Goal: Task Accomplishment & Management: Use online tool/utility

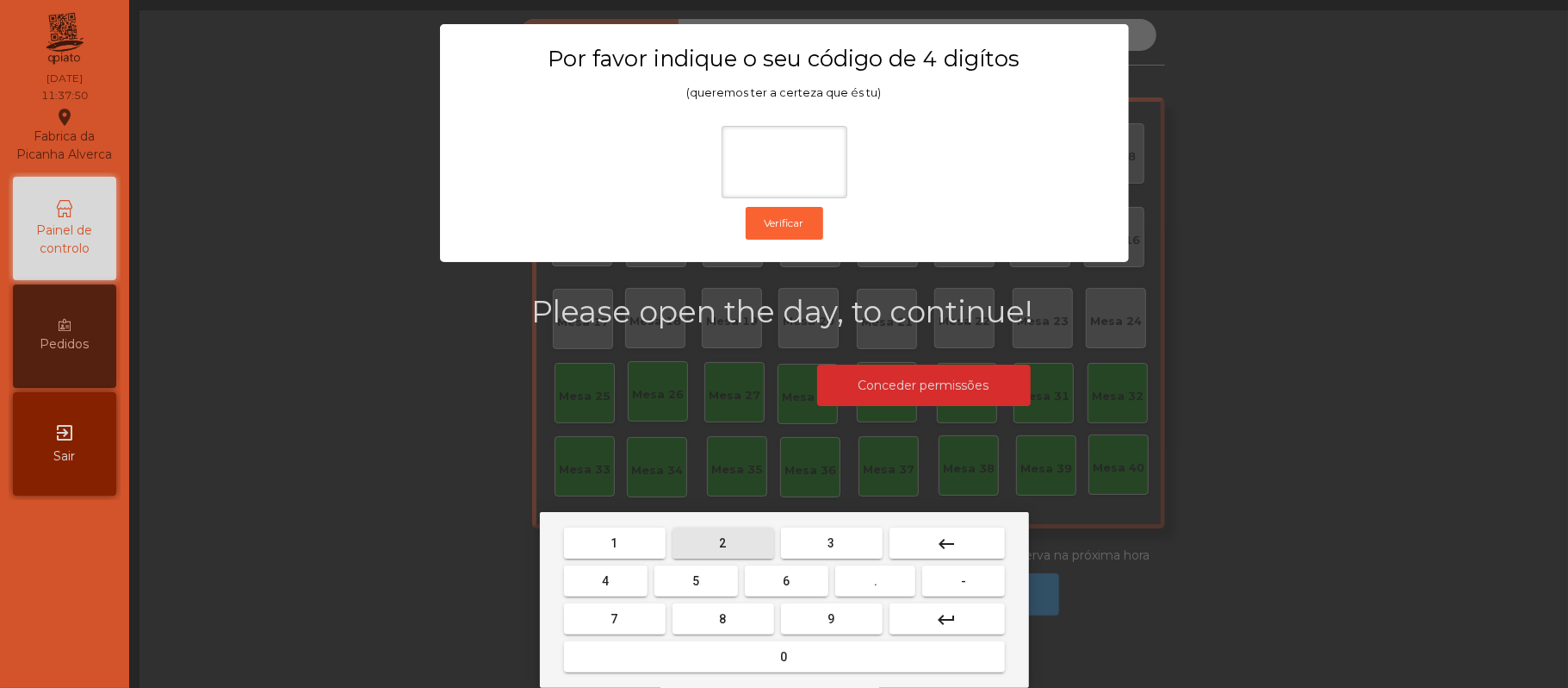
click at [710, 539] on button "2" at bounding box center [723, 543] width 101 height 31
click at [784, 582] on span "6" at bounding box center [787, 581] width 7 height 14
click at [614, 543] on span "1" at bounding box center [615, 543] width 7 height 14
click at [696, 573] on span "5" at bounding box center [696, 581] width 7 height 14
type input "****"
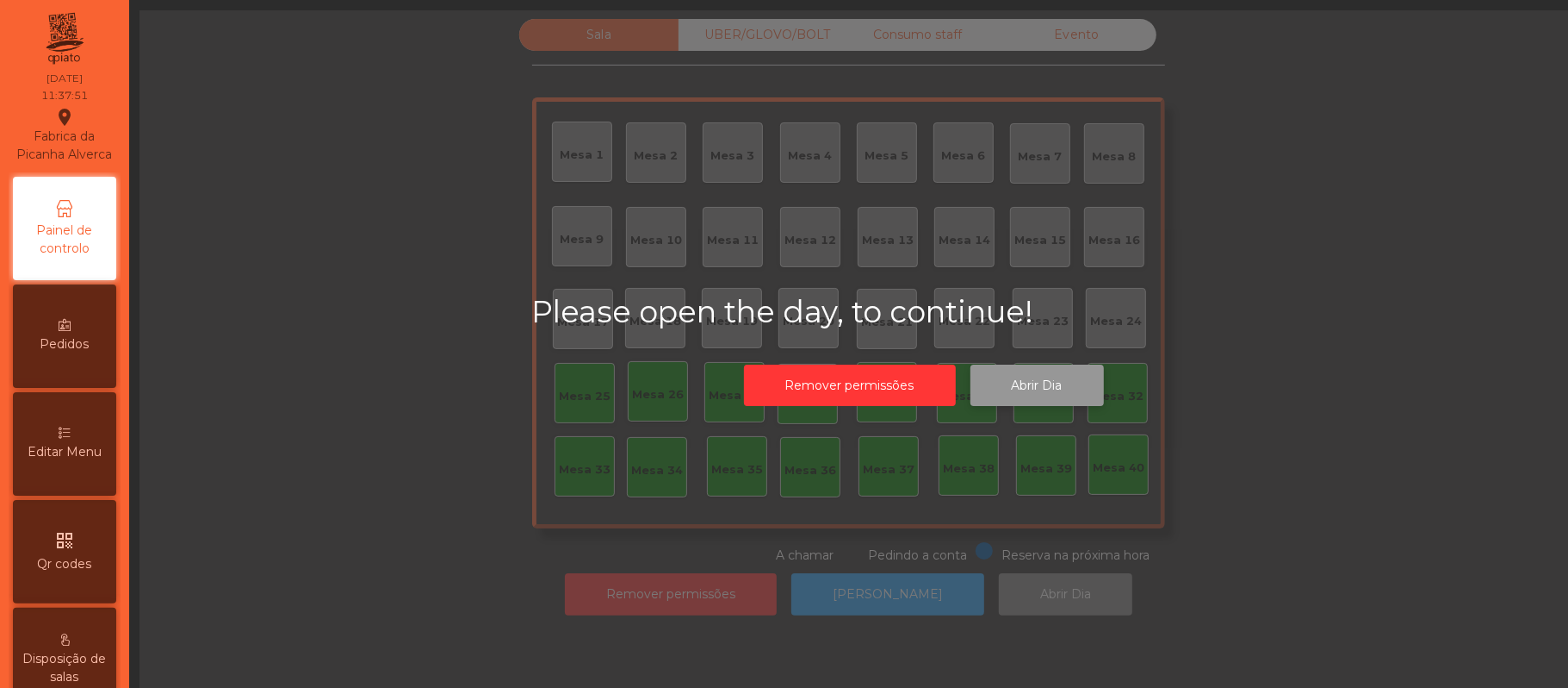
click at [1052, 383] on button "Abrir Dia" at bounding box center [1037, 386] width 134 height 42
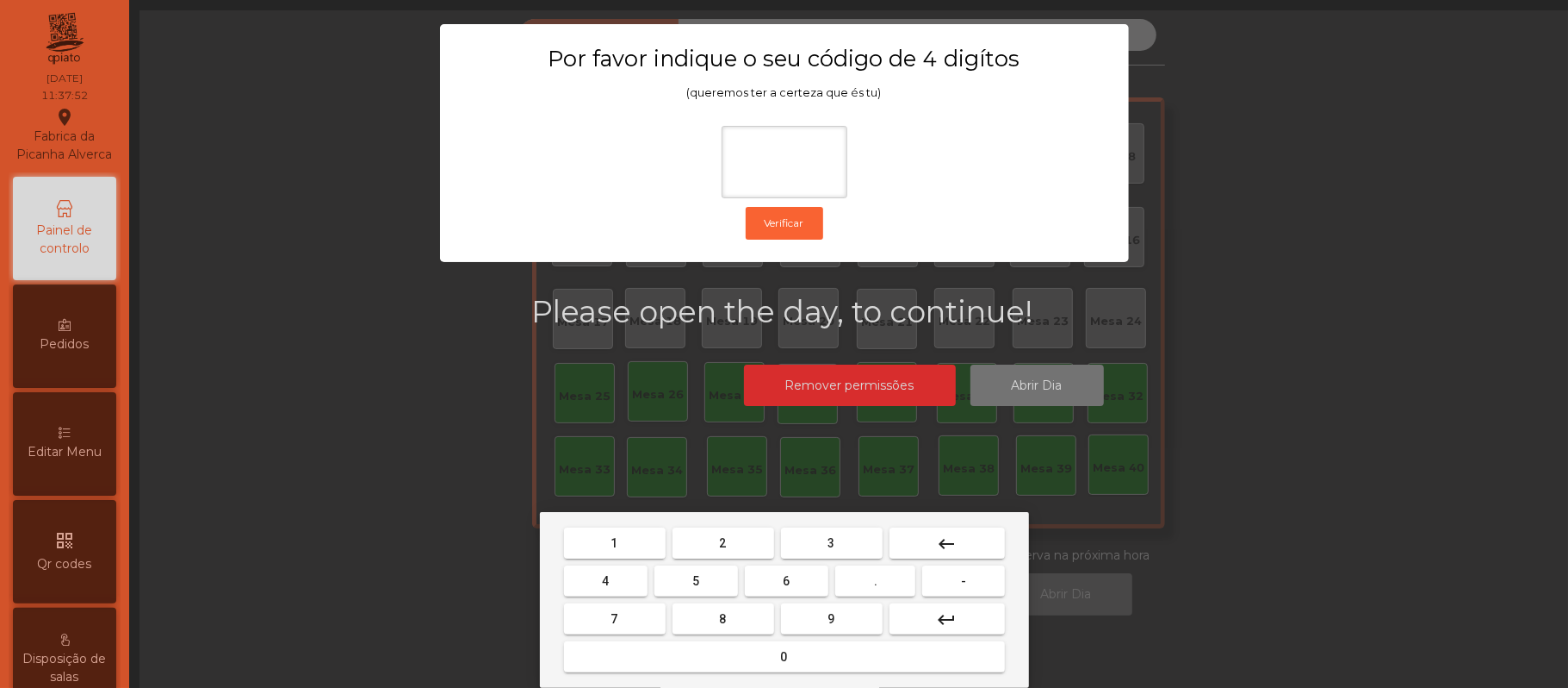
click at [732, 529] on button "2" at bounding box center [723, 543] width 101 height 31
click at [786, 581] on span "6" at bounding box center [787, 581] width 7 height 14
click at [627, 538] on button "1" at bounding box center [615, 543] width 101 height 31
click at [696, 581] on span "5" at bounding box center [696, 581] width 7 height 14
type input "****"
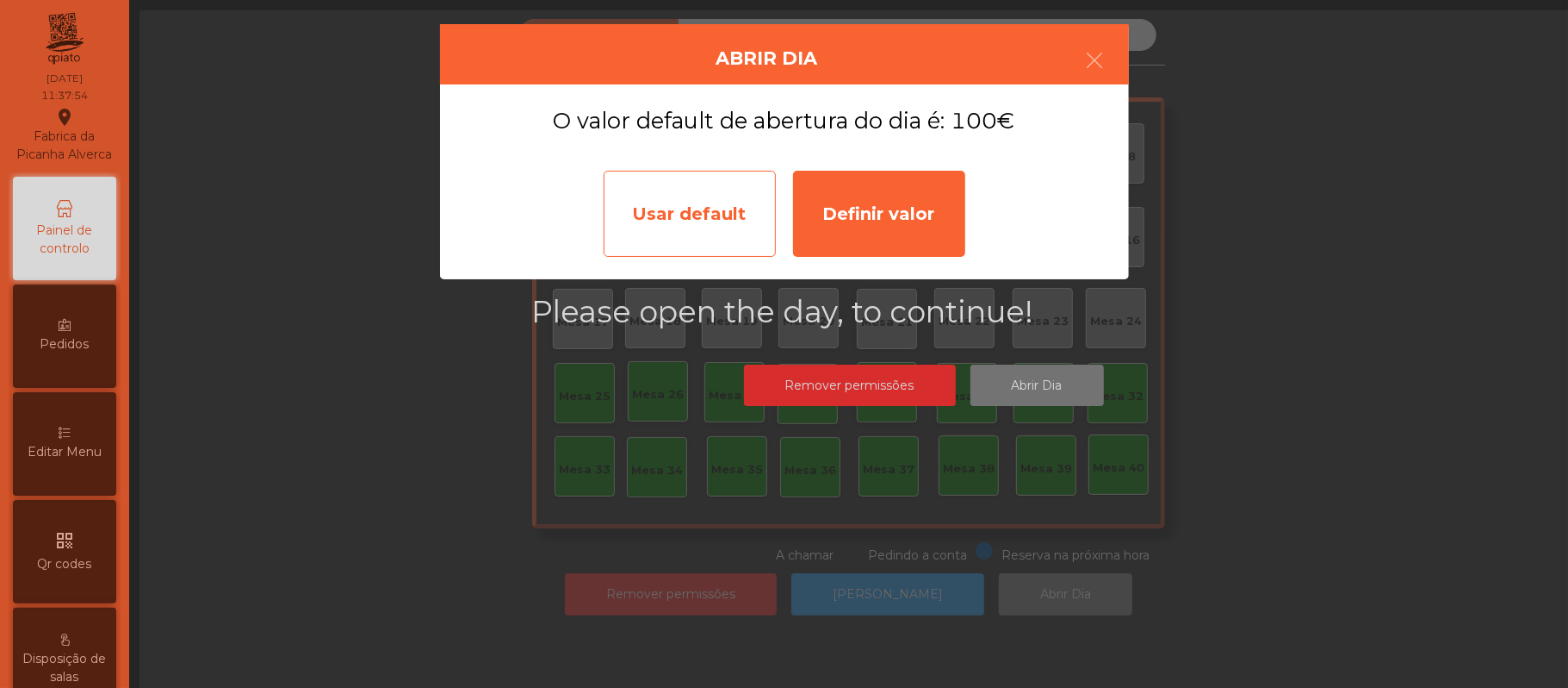
click at [689, 216] on div "Usar default" at bounding box center [690, 214] width 173 height 86
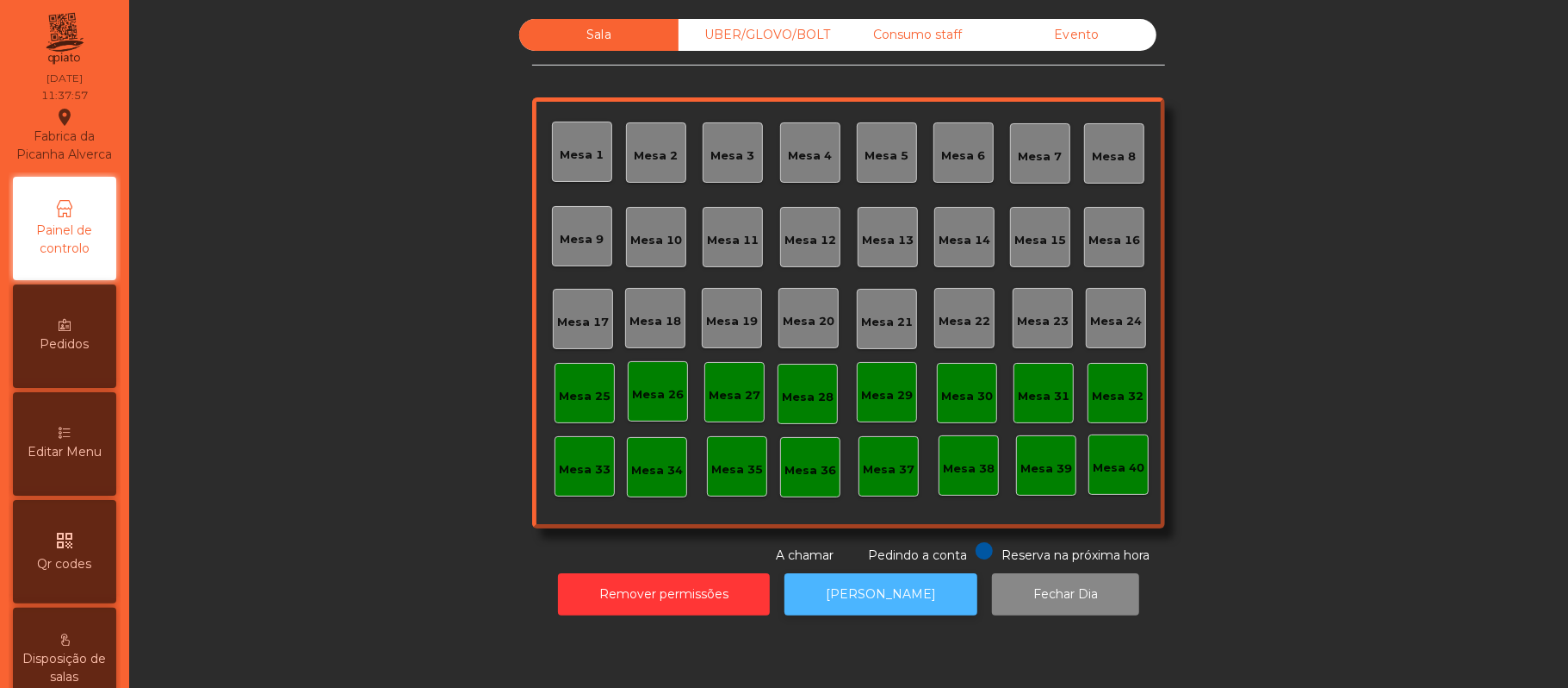
click at [890, 591] on button "[PERSON_NAME]" at bounding box center [880, 594] width 193 height 42
click at [933, 32] on div "Consumo staff" at bounding box center [917, 35] width 159 height 32
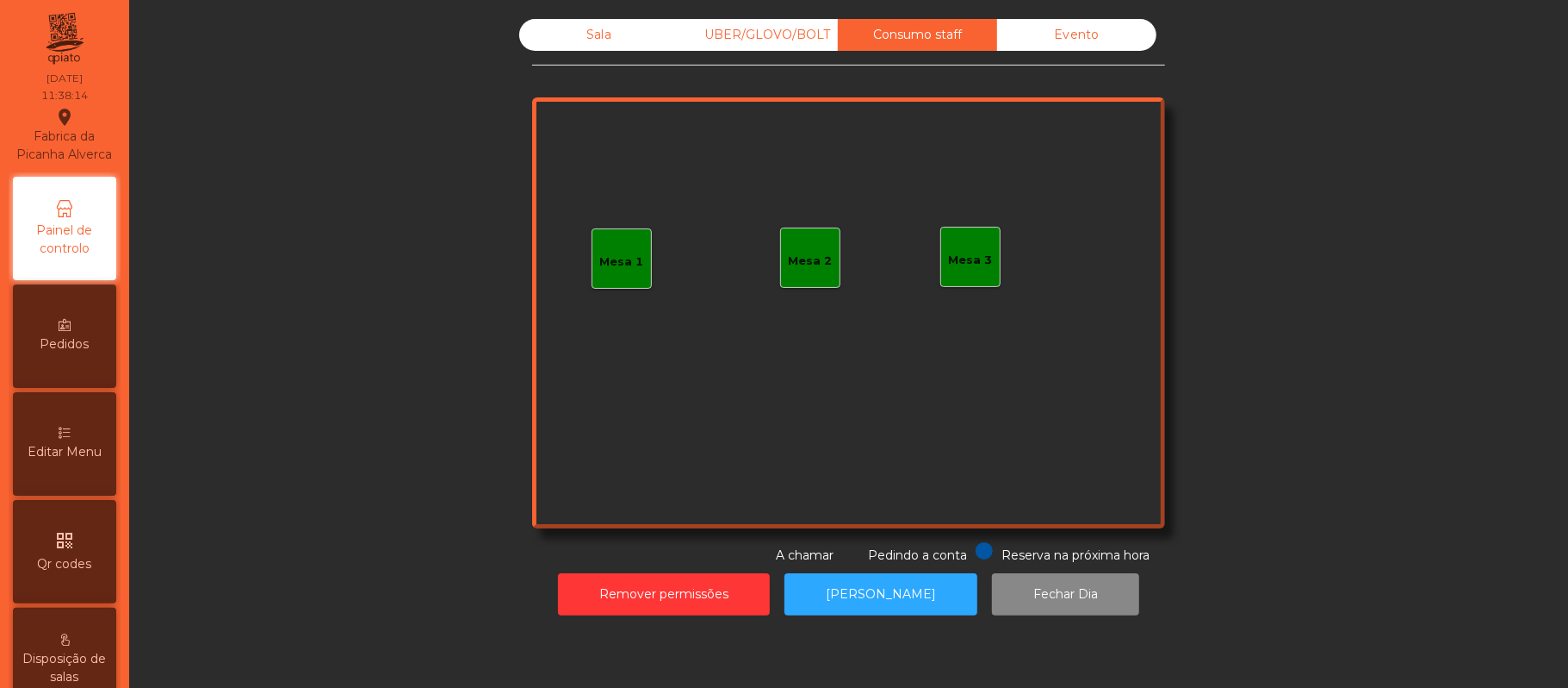
click at [982, 253] on div "Mesa 3" at bounding box center [971, 261] width 44 height 18
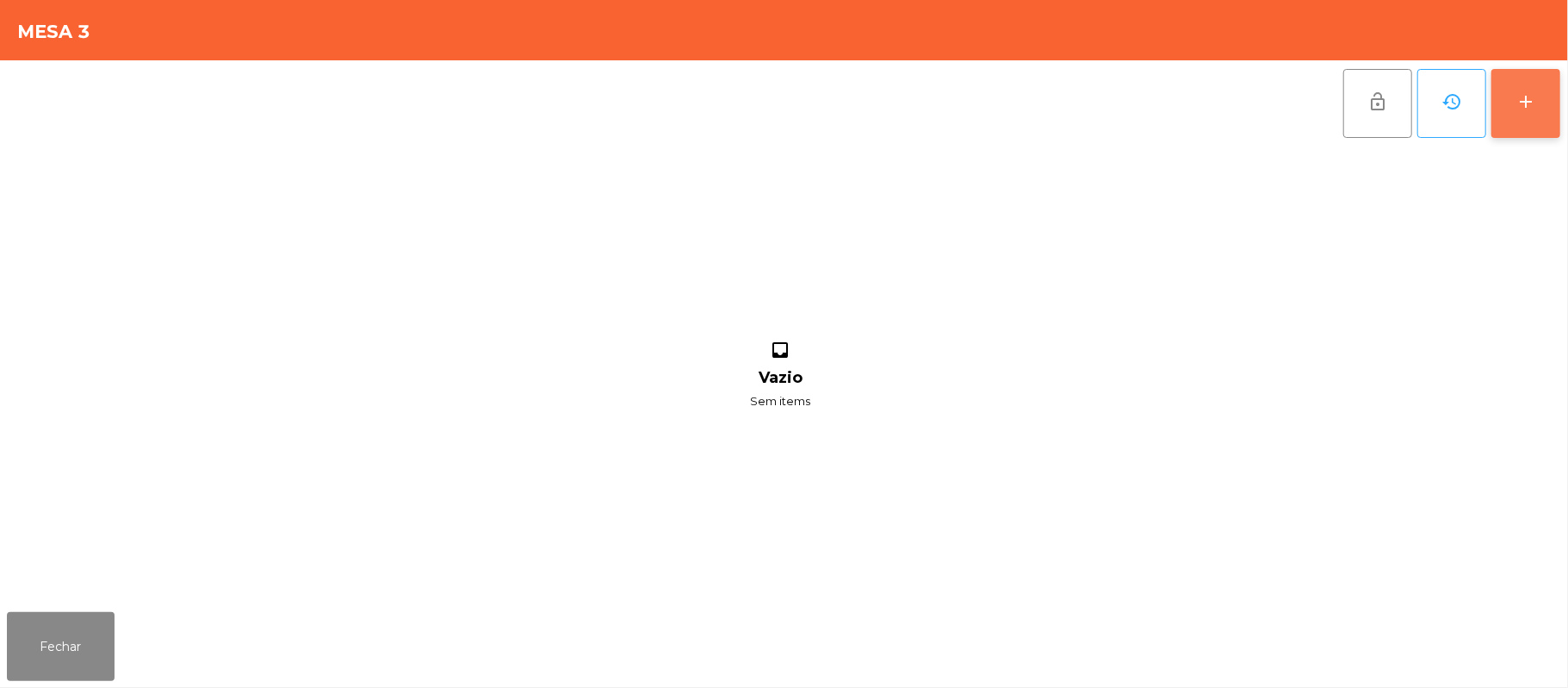
click at [1511, 110] on button "add" at bounding box center [1526, 103] width 69 height 69
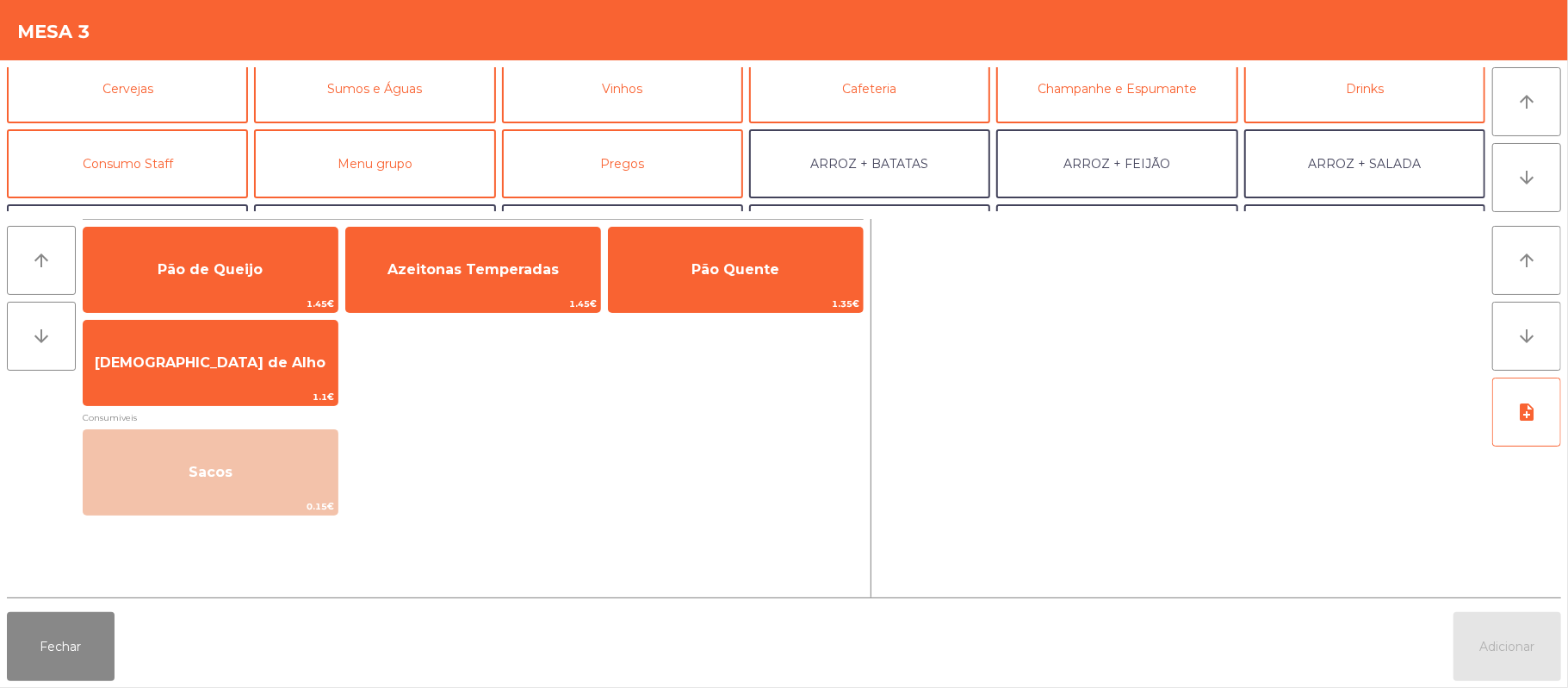
scroll to position [97, 0]
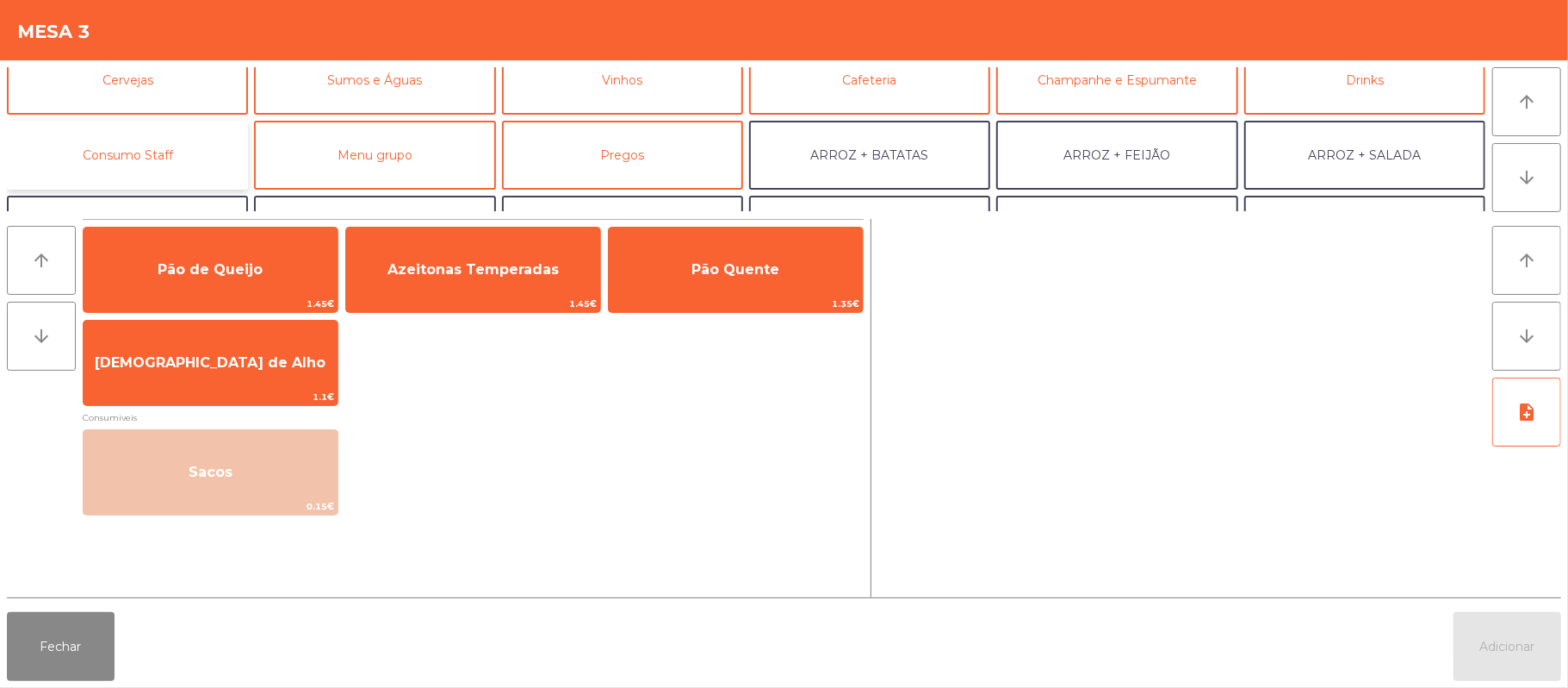
click at [182, 153] on button "Consumo Staff" at bounding box center [128, 155] width 241 height 69
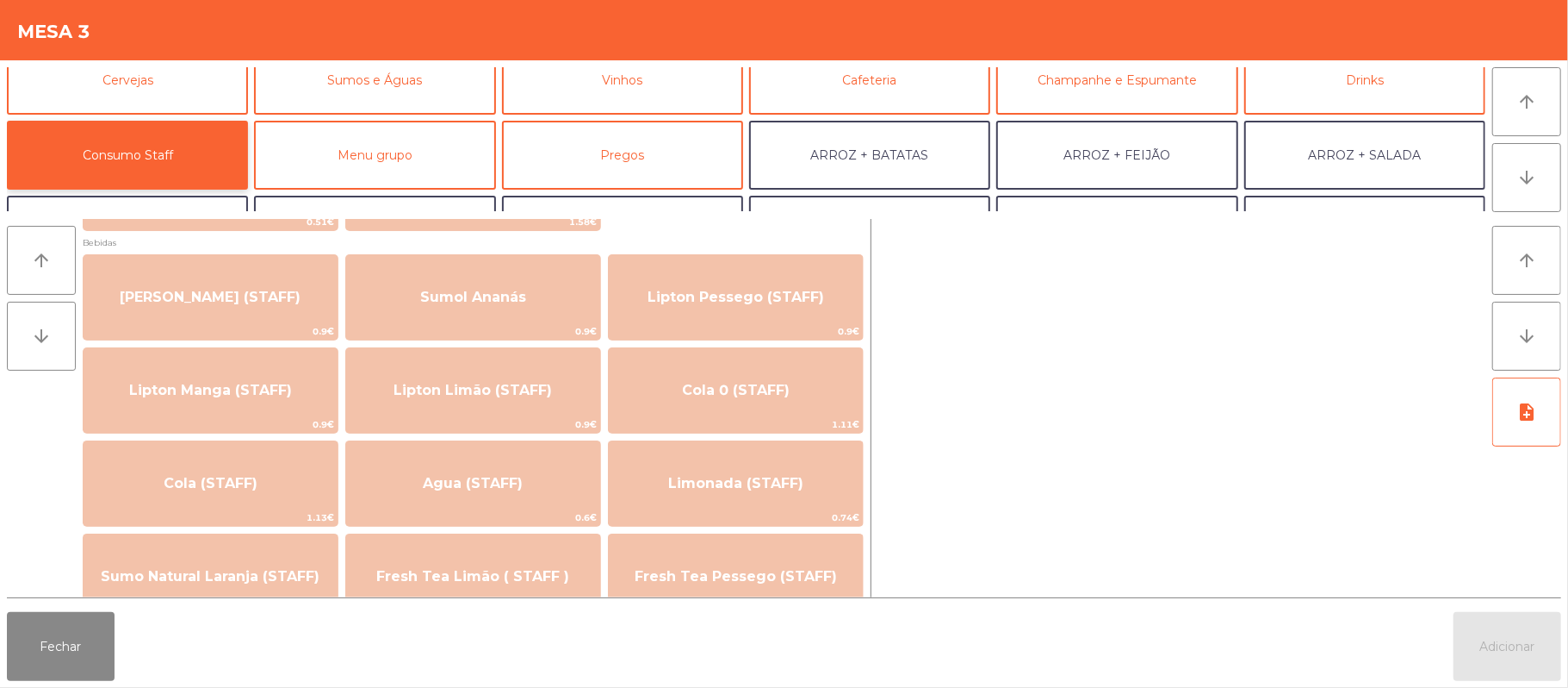
scroll to position [221, 0]
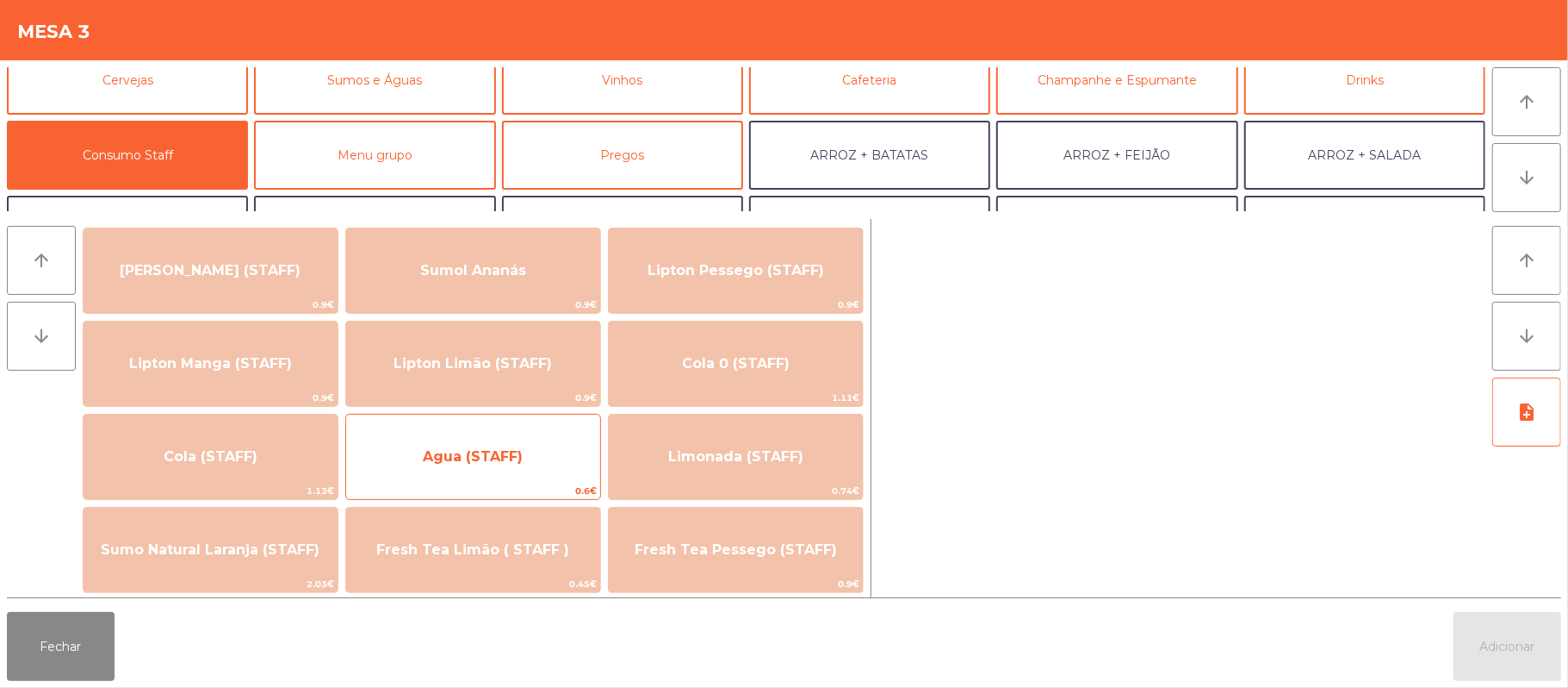
click at [520, 452] on span "Agua (STAFF)" at bounding box center [472, 456] width 99 height 17
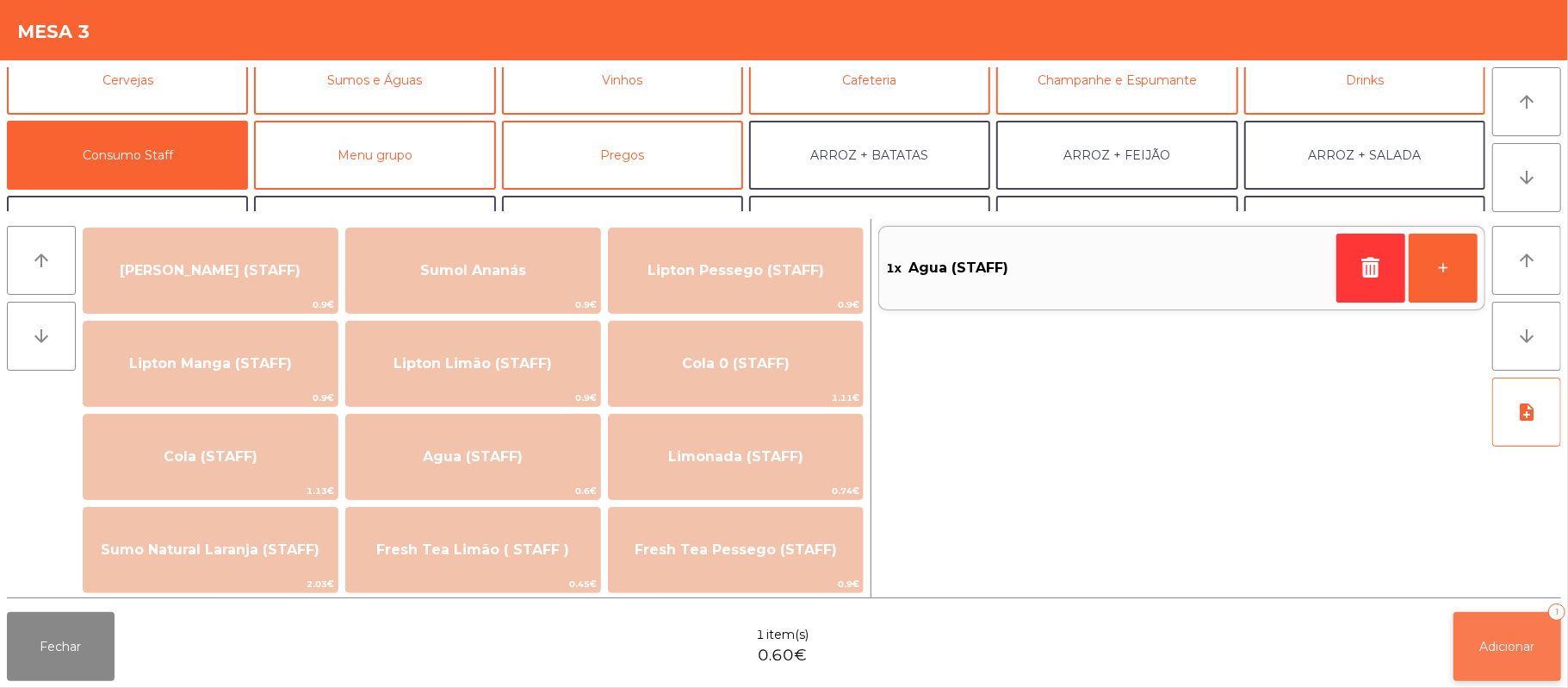
click at [1471, 651] on button "Adicionar 1" at bounding box center [1507, 646] width 107 height 69
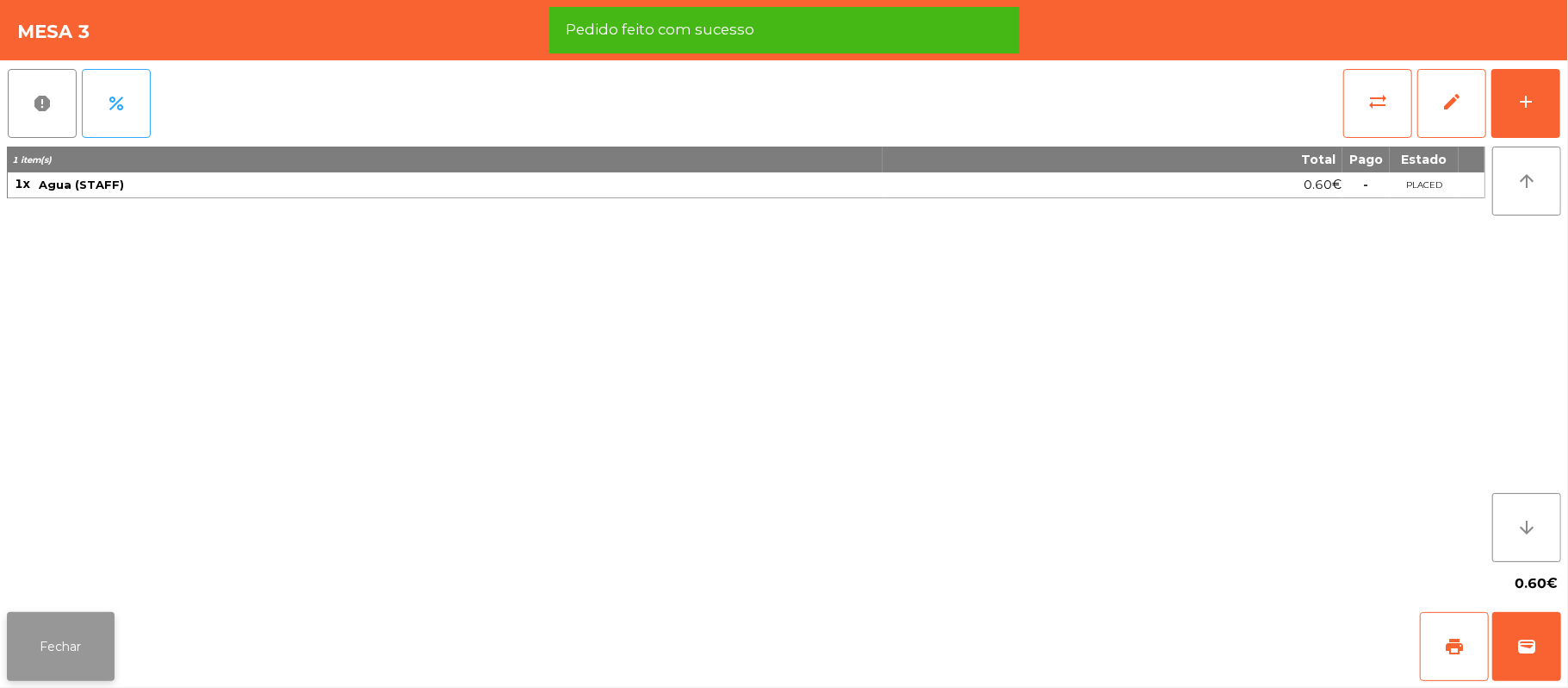
click at [57, 645] on button "Fechar" at bounding box center [61, 646] width 107 height 69
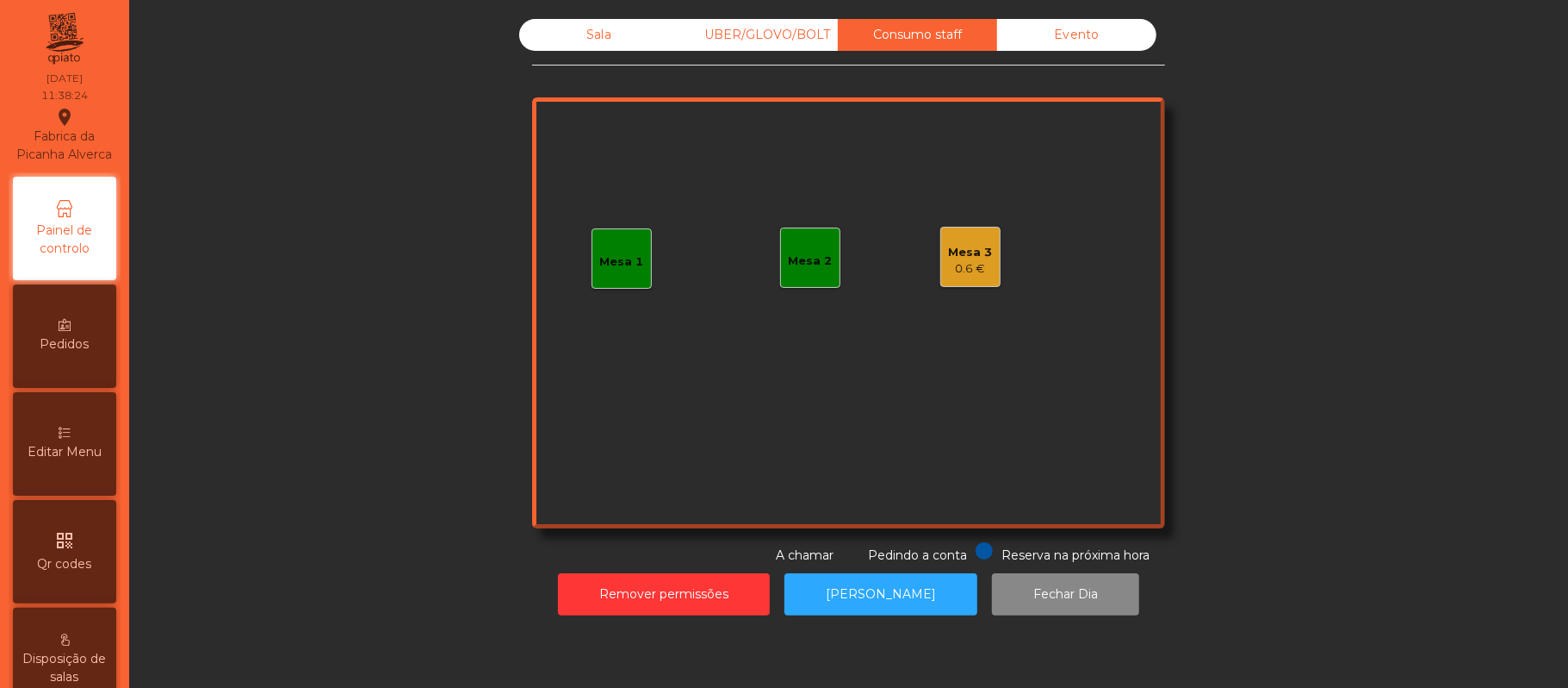
click at [603, 33] on div "Sala" at bounding box center [599, 35] width 159 height 32
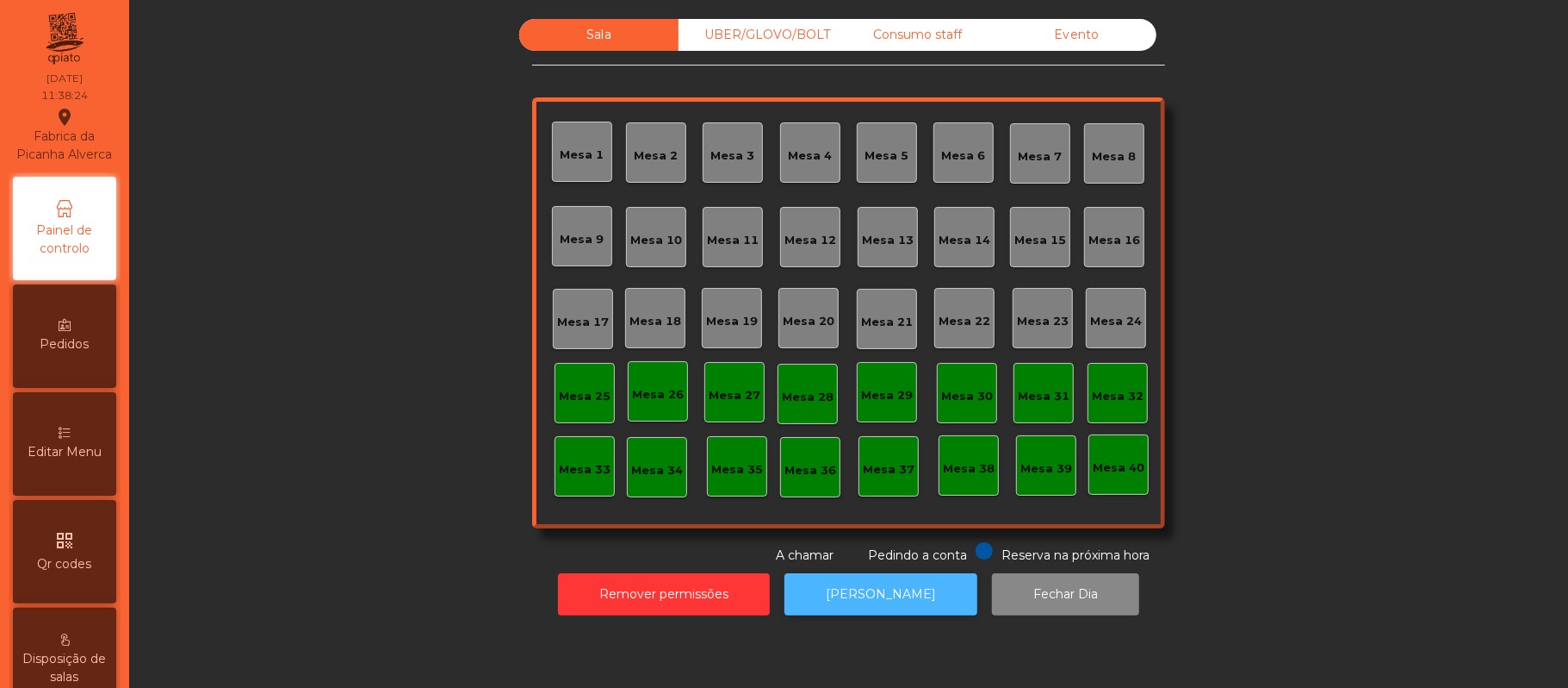
click at [868, 590] on button "[PERSON_NAME]" at bounding box center [880, 594] width 193 height 42
click at [889, 483] on div "Mesa 37" at bounding box center [888, 466] width 60 height 60
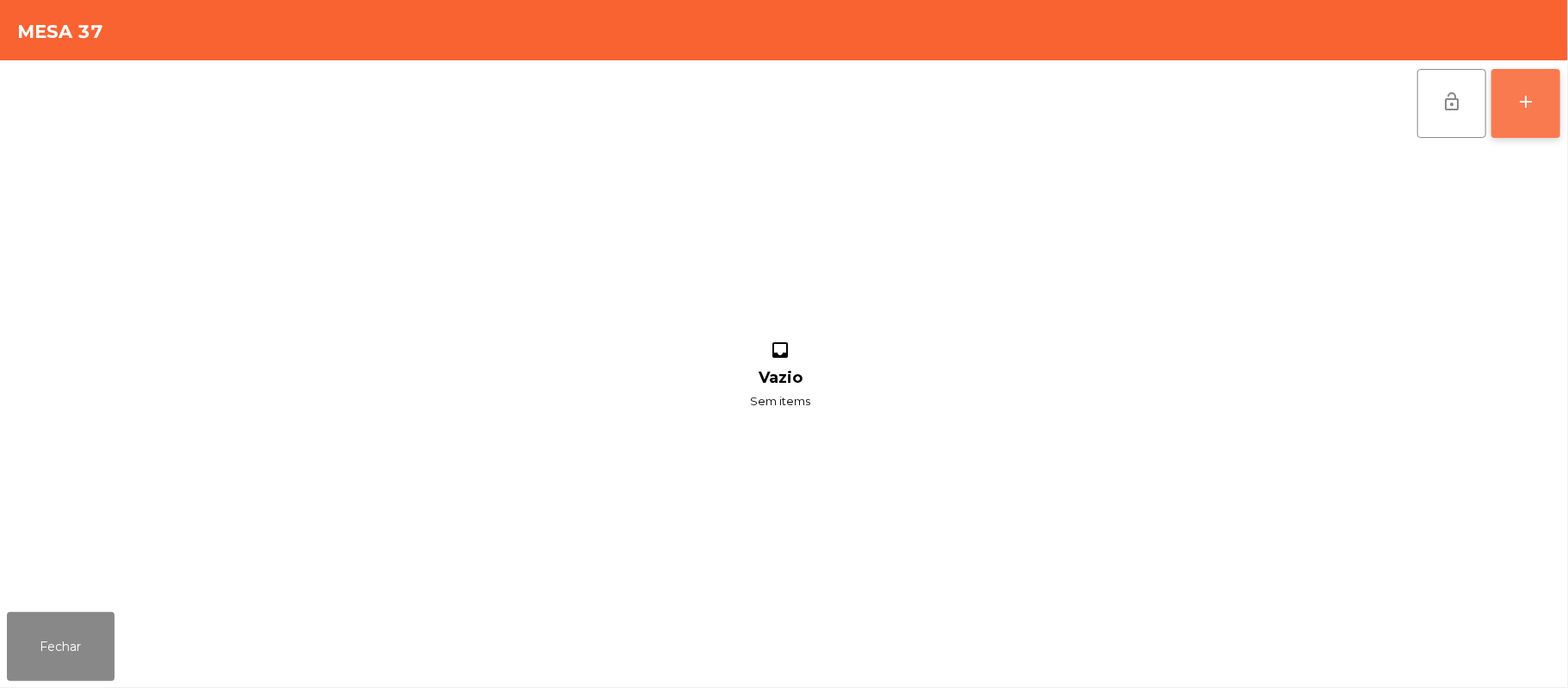
click at [1513, 101] on button "add" at bounding box center [1526, 103] width 69 height 69
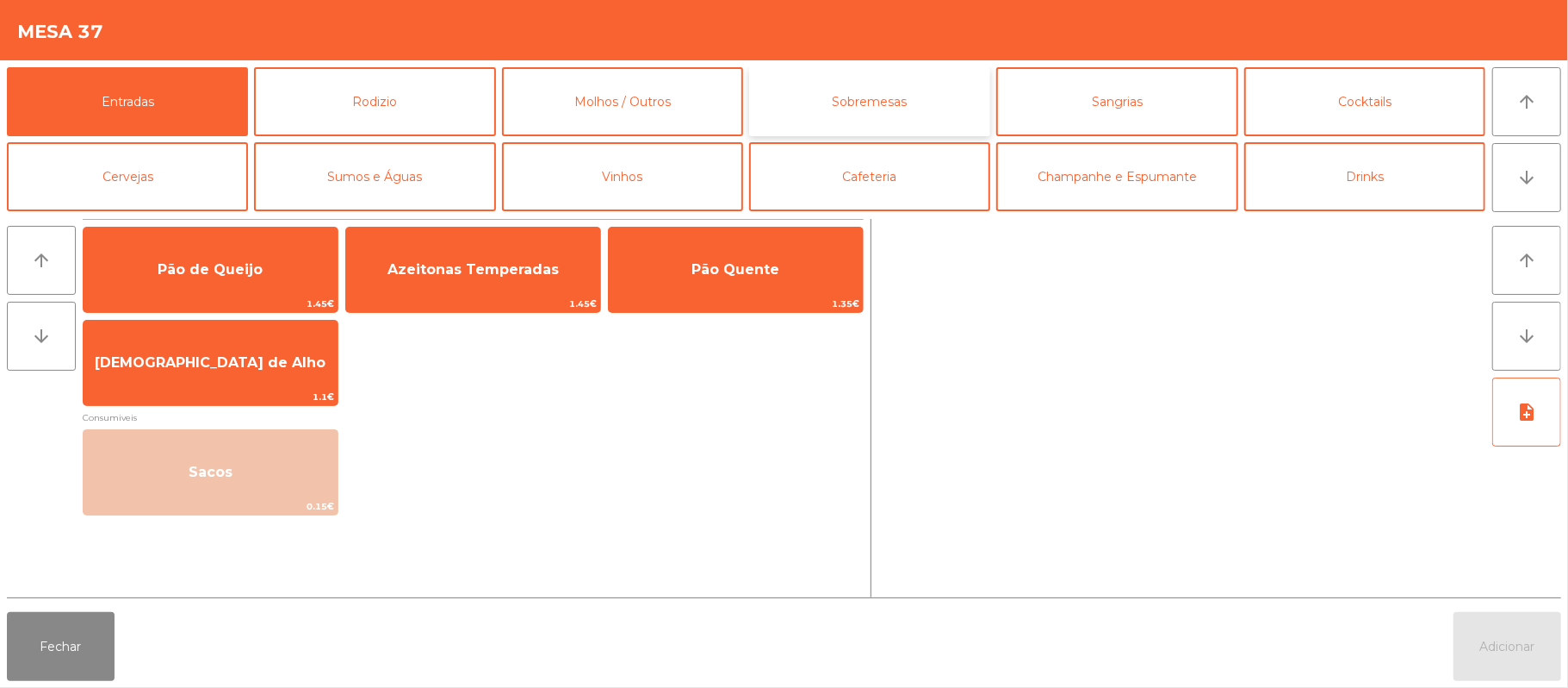
click at [858, 110] on button "Sobremesas" at bounding box center [870, 101] width 241 height 69
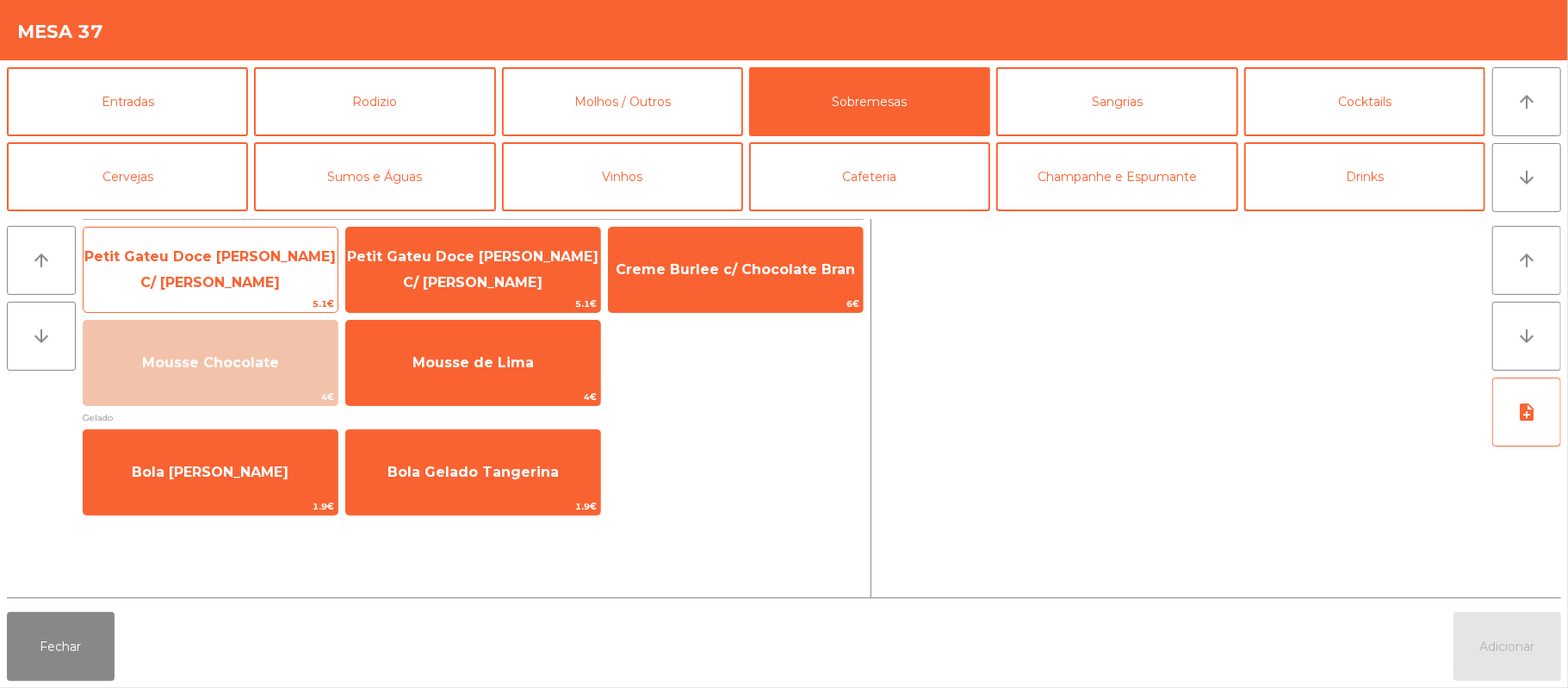
click at [263, 256] on span "Petit Gateu Doce [PERSON_NAME] C/ [PERSON_NAME]" at bounding box center [210, 270] width 254 height 73
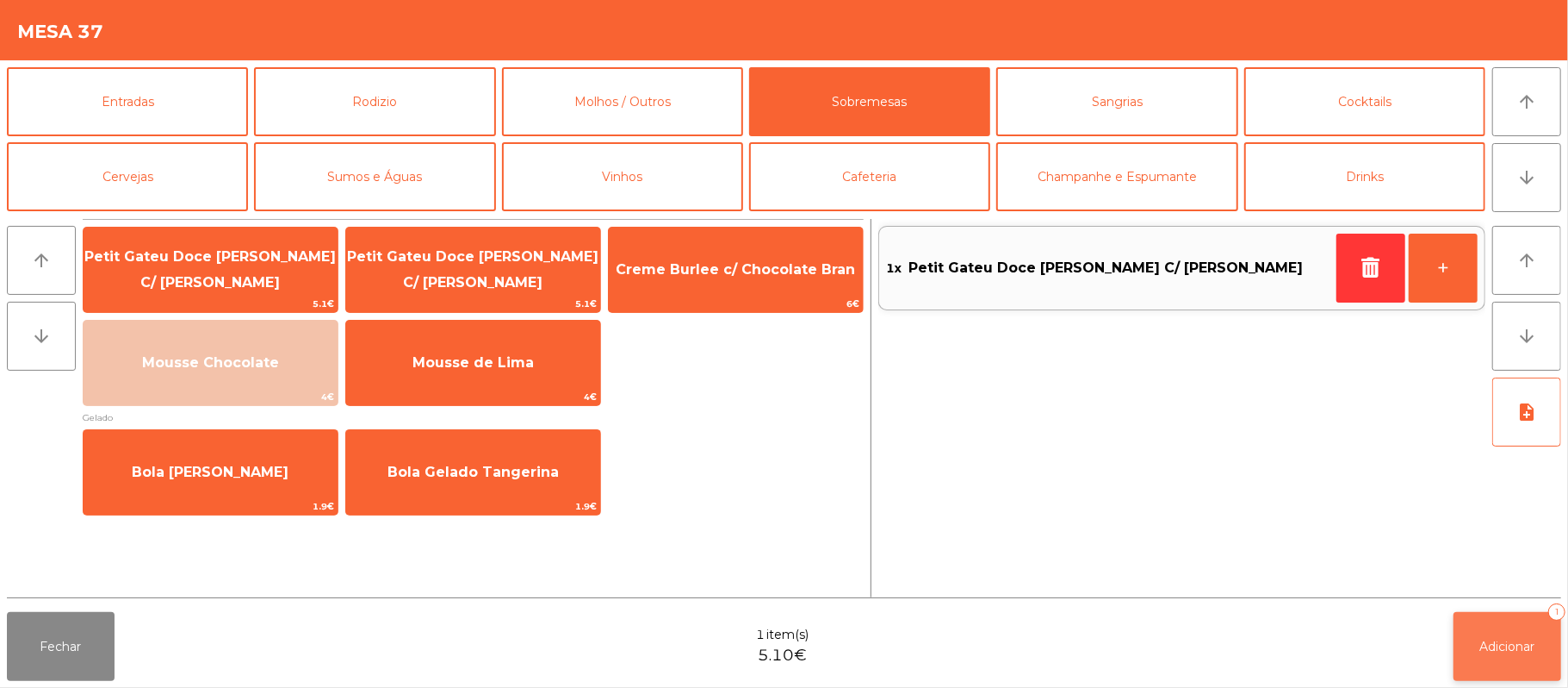
click at [1481, 627] on button "Adicionar 1" at bounding box center [1507, 646] width 107 height 69
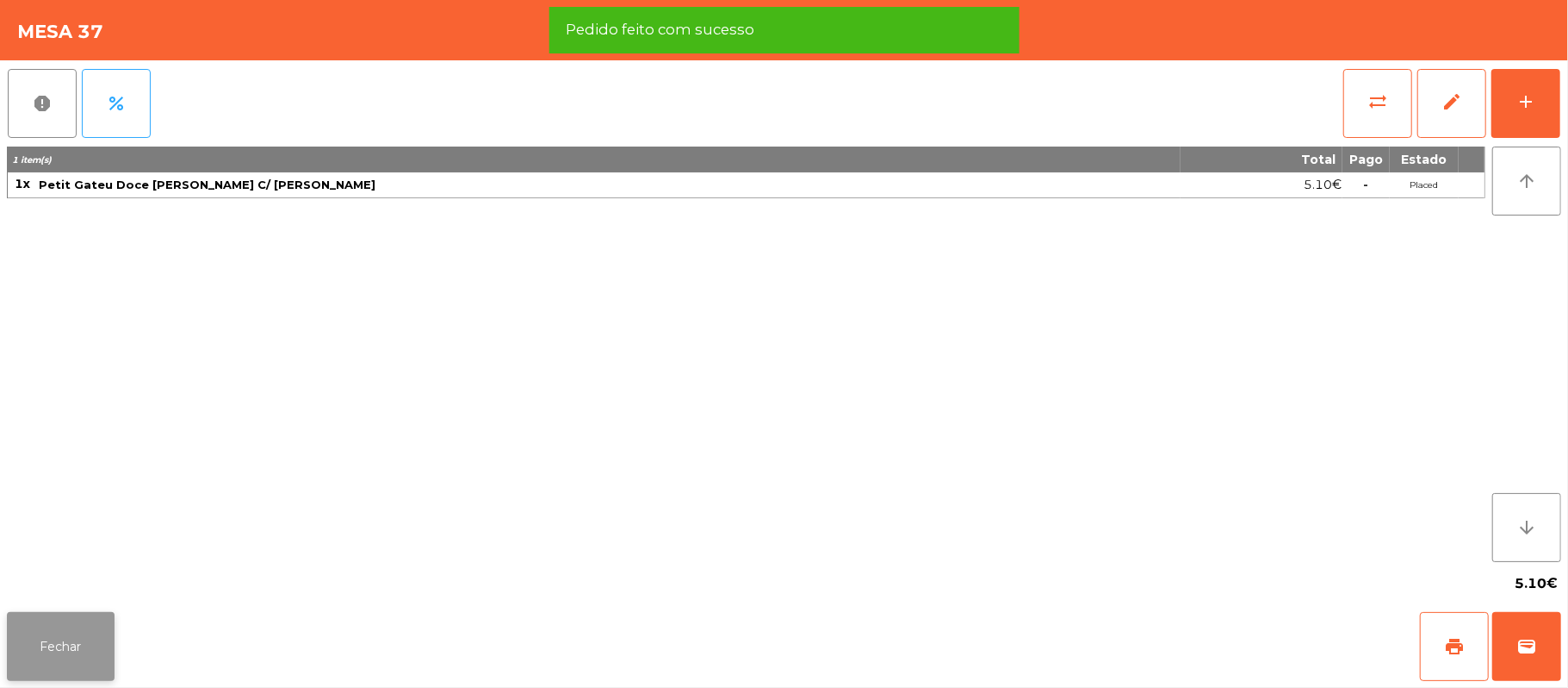
click at [59, 640] on button "Fechar" at bounding box center [61, 646] width 107 height 69
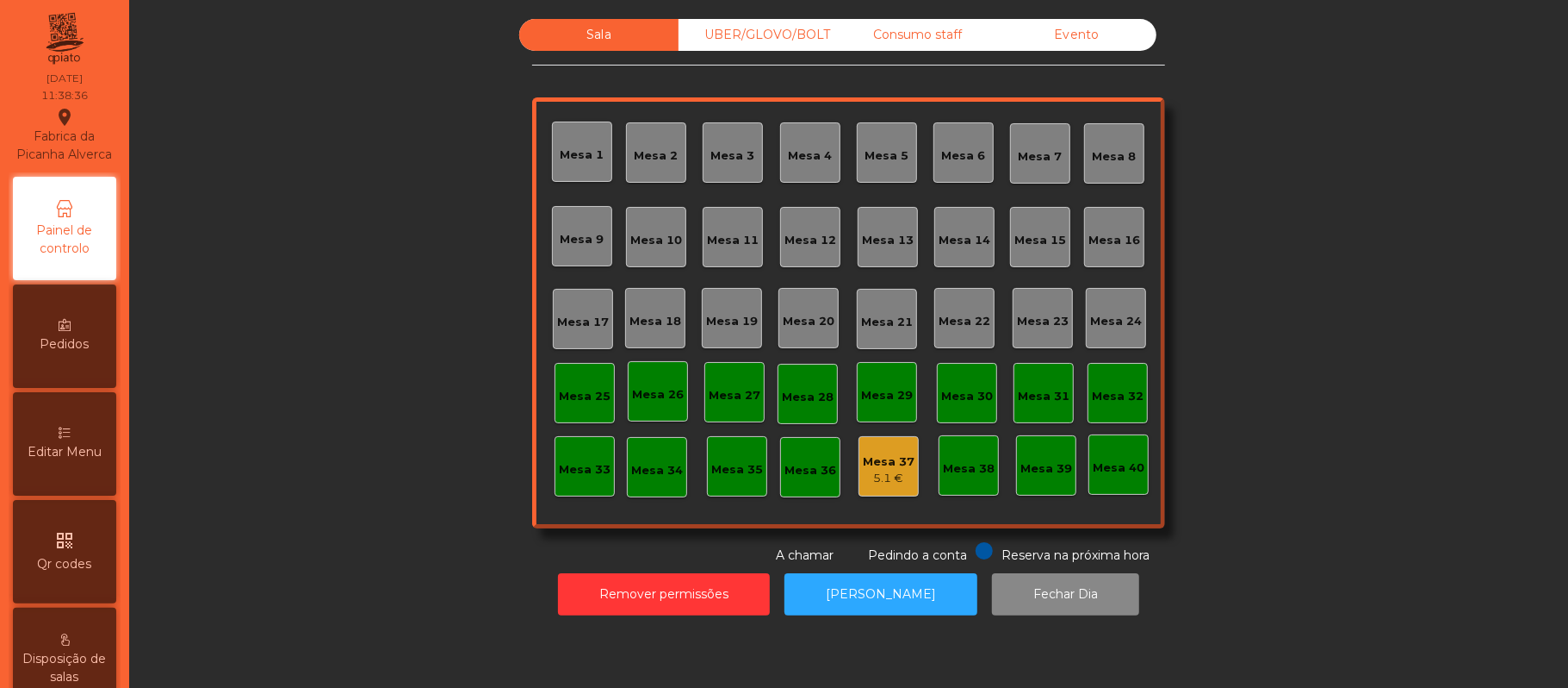
click at [875, 462] on div "Mesa 37" at bounding box center [888, 462] width 52 height 18
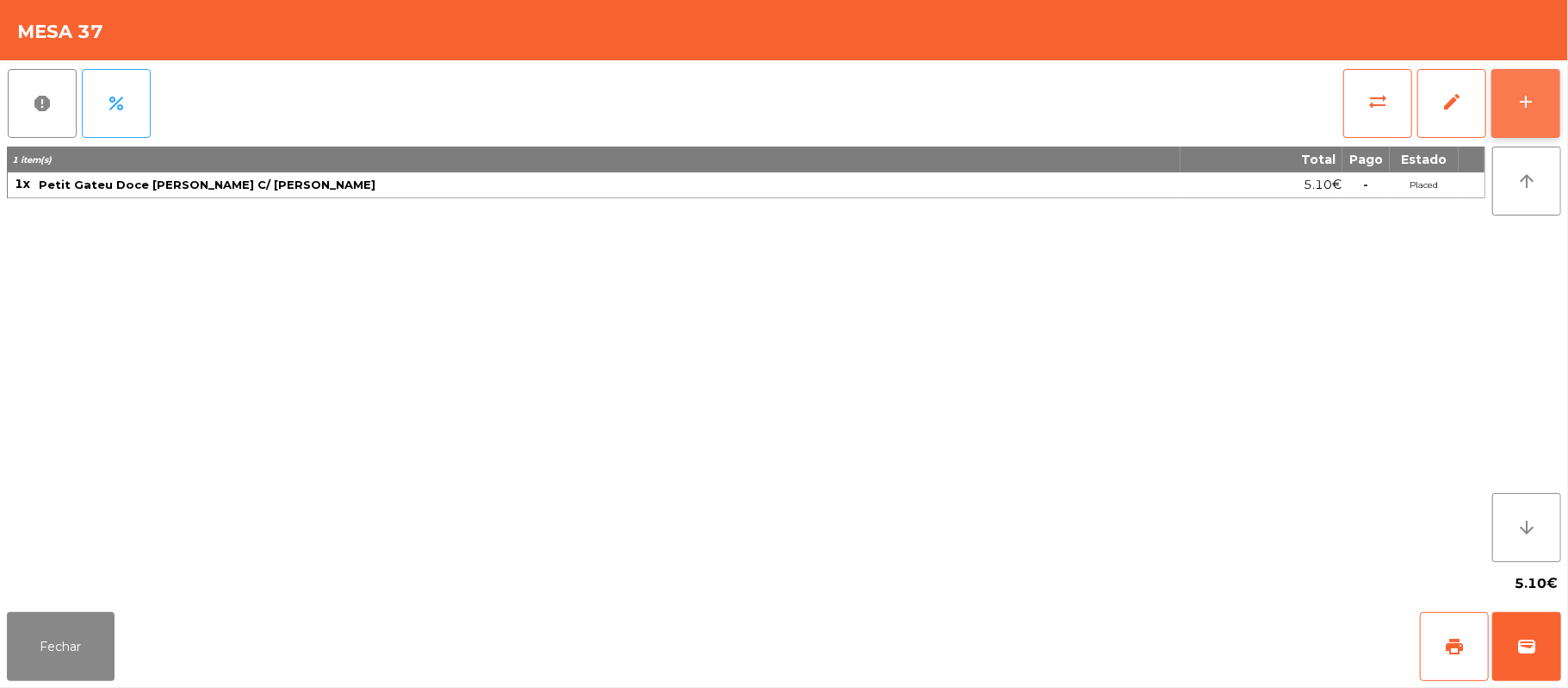
click at [1513, 95] on button "add" at bounding box center [1526, 103] width 69 height 69
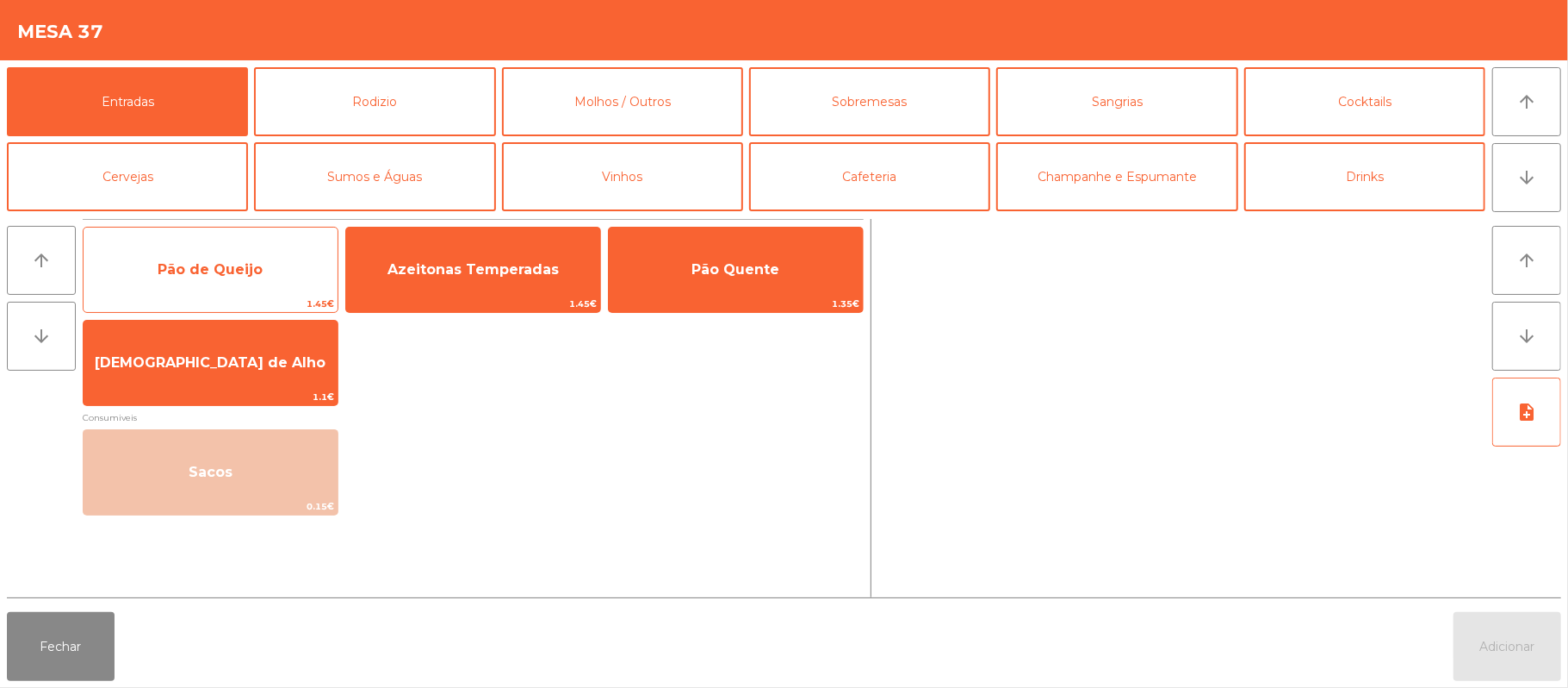
click at [239, 285] on span "Pão de Queijo" at bounding box center [210, 270] width 254 height 47
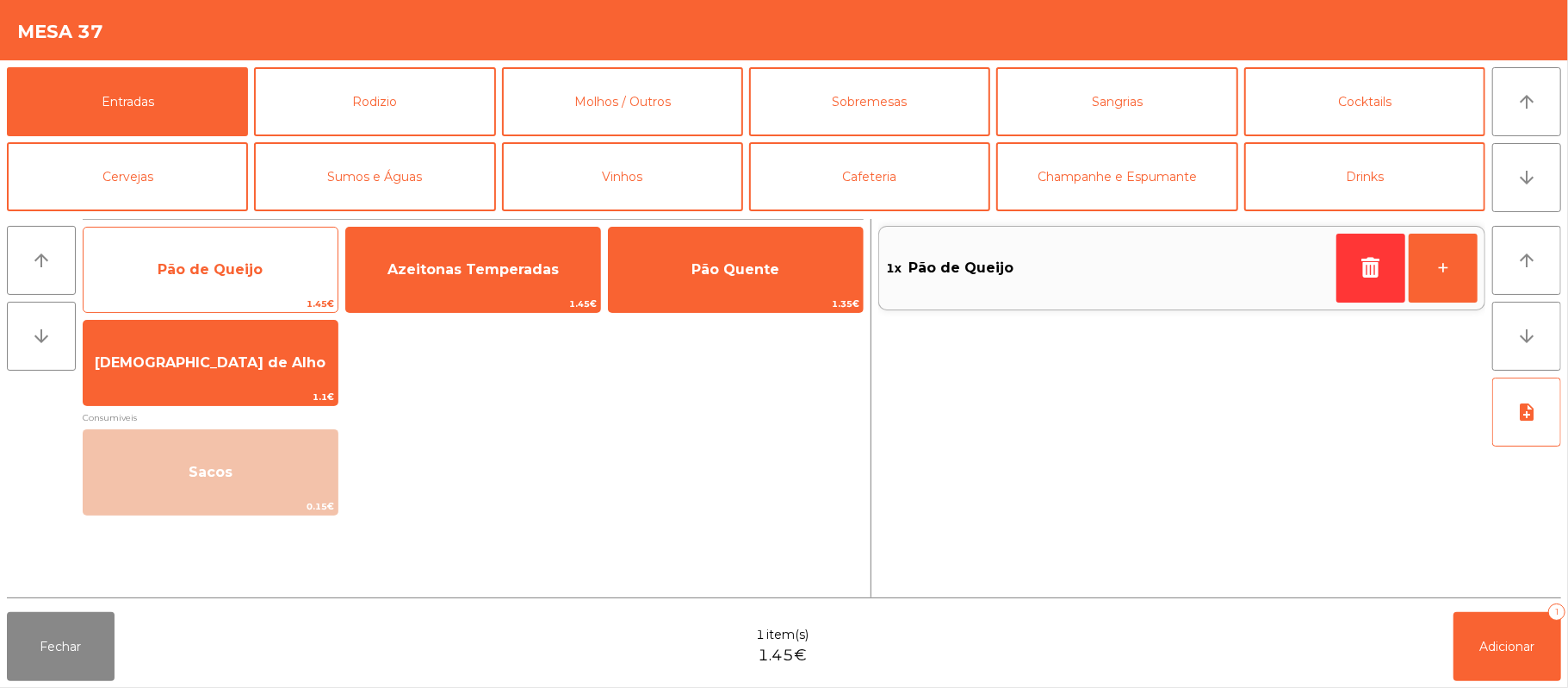
click at [253, 266] on span "Pão de Queijo" at bounding box center [210, 269] width 105 height 17
click at [249, 272] on span "Pão de Queijo" at bounding box center [210, 269] width 105 height 17
click at [259, 262] on span "Pão de Queijo" at bounding box center [210, 269] width 105 height 17
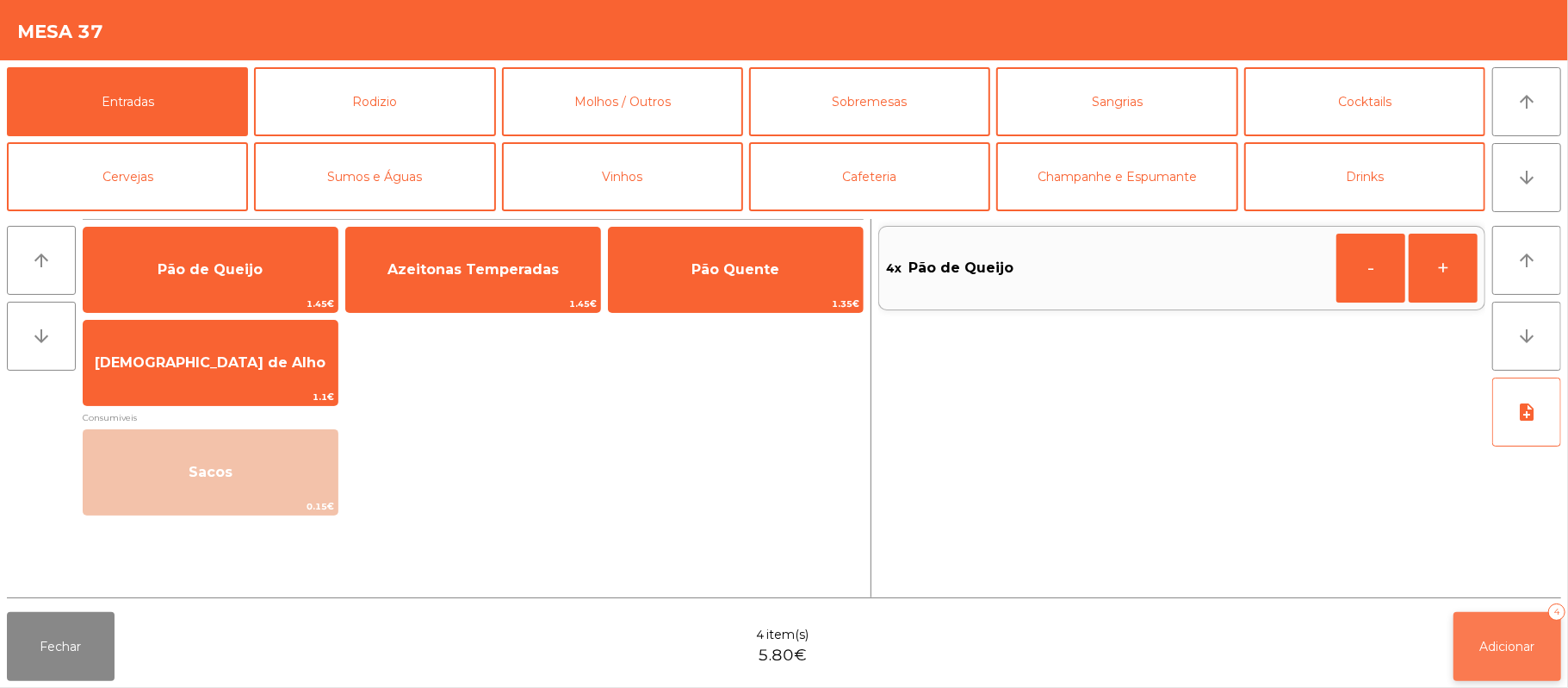
click at [1478, 677] on button "Adicionar 4" at bounding box center [1507, 646] width 107 height 69
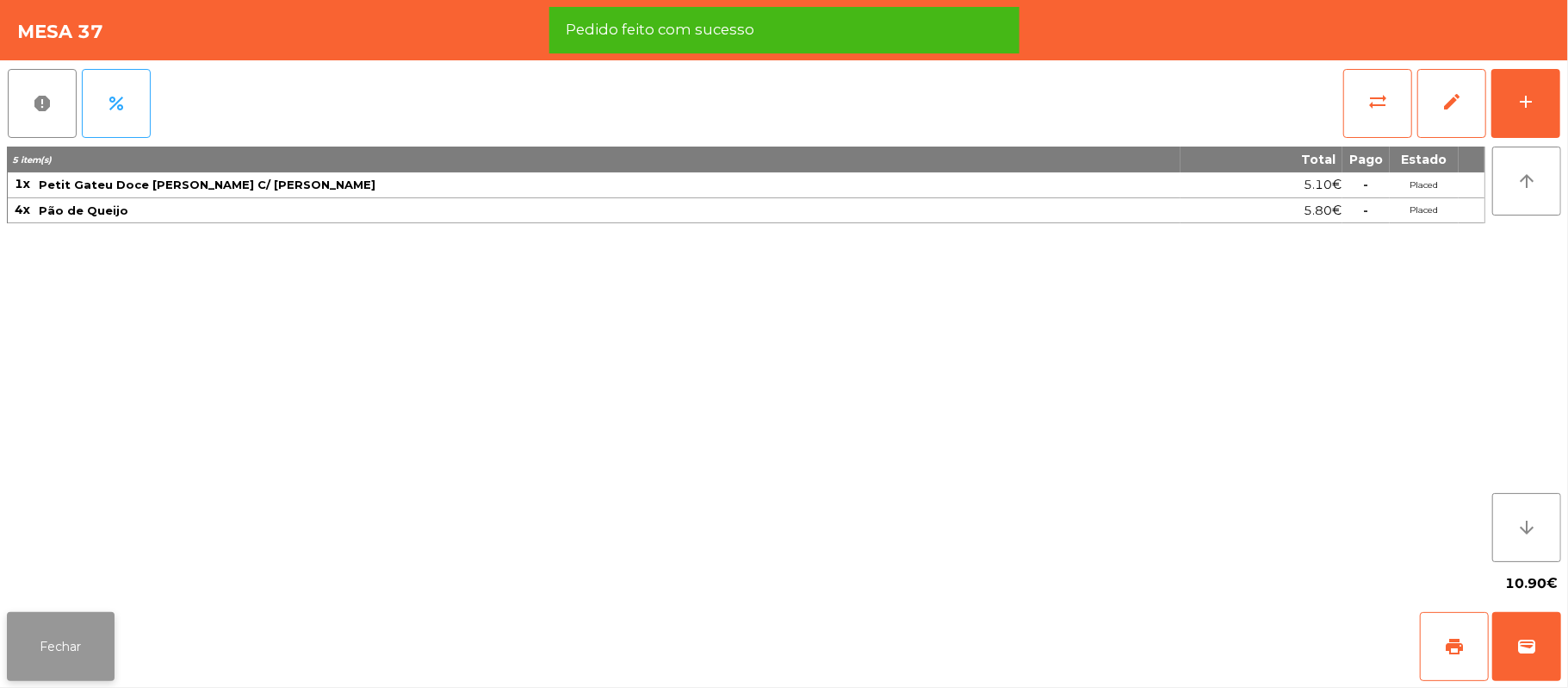
click at [60, 642] on button "Fechar" at bounding box center [61, 646] width 107 height 69
